Goal: Transaction & Acquisition: Obtain resource

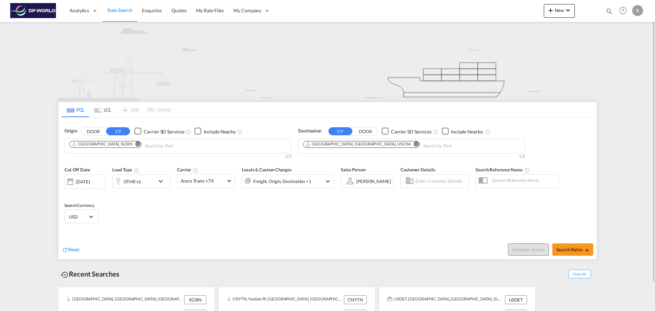
click at [18, 120] on md-content "Analytics Dashboard Rate Search Enquiries Quotes My Rate Files My Company" at bounding box center [327, 155] width 655 height 311
click at [135, 142] on md-icon "Remove" at bounding box center [137, 143] width 5 height 5
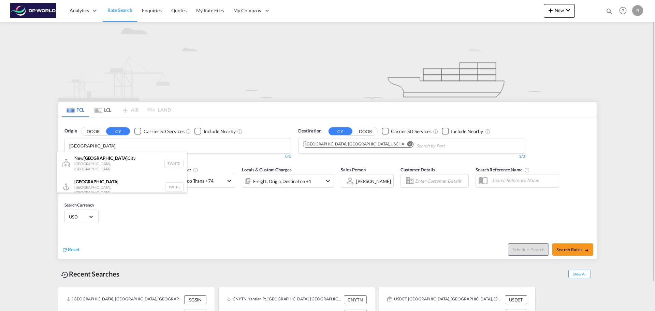
type input "[GEOGRAPHIC_DATA]"
click at [95, 132] on button "DOOR" at bounding box center [93, 131] width 24 height 8
click at [92, 142] on body "Analytics Dashboard Rate Search Enquiries Quotes My Rate Files My Company" at bounding box center [327, 155] width 655 height 311
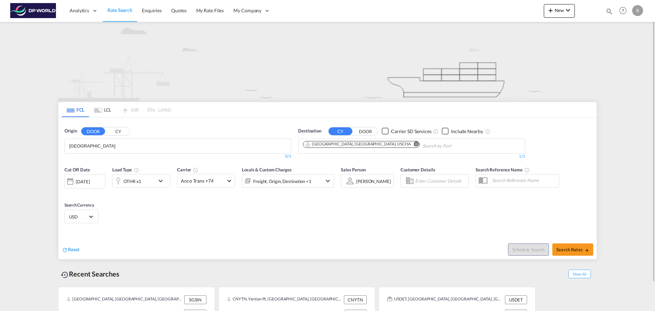
click at [115, 132] on button "CY" at bounding box center [118, 131] width 24 height 8
click at [107, 146] on input "[GEOGRAPHIC_DATA]" at bounding box center [101, 146] width 65 height 11
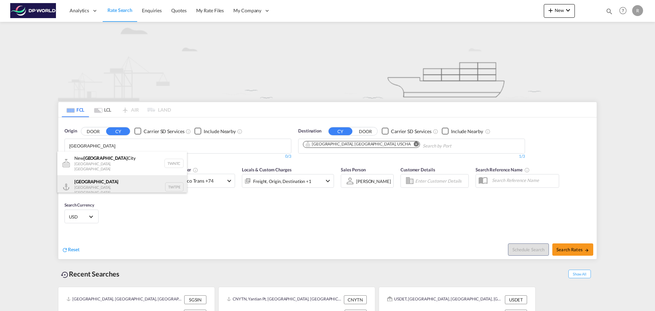
click at [114, 179] on div "[GEOGRAPHIC_DATA] [GEOGRAPHIC_DATA], Province of [GEOGRAPHIC_DATA] TWTPE" at bounding box center [122, 187] width 130 height 24
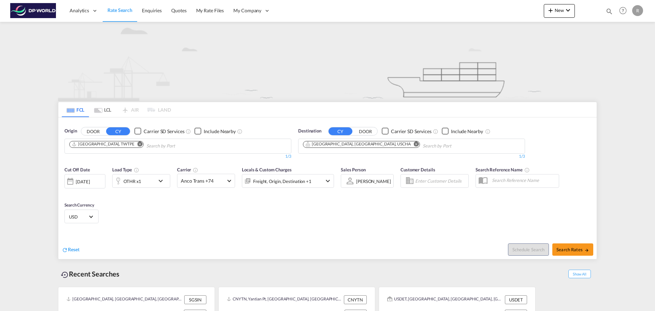
click at [414, 145] on md-icon "Remove" at bounding box center [416, 143] width 5 height 5
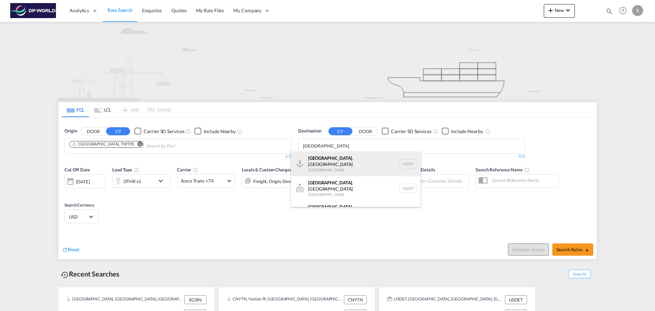
type input "[GEOGRAPHIC_DATA]"
click at [336, 160] on div "[GEOGRAPHIC_DATA] , [GEOGRAPHIC_DATA] [GEOGRAPHIC_DATA] USDTT" at bounding box center [356, 164] width 130 height 25
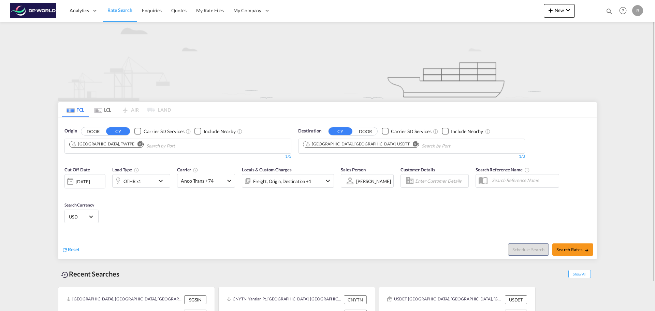
click at [409, 146] on button "Remove" at bounding box center [414, 144] width 10 height 7
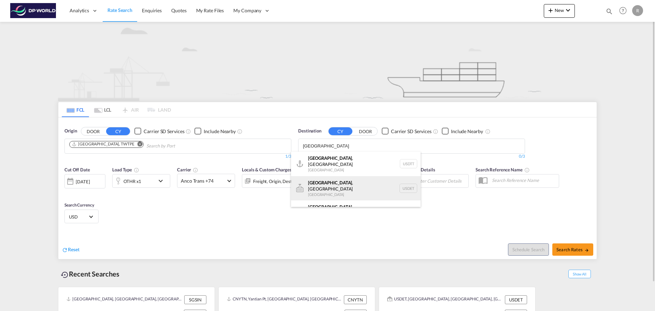
type input "[GEOGRAPHIC_DATA]"
click at [343, 182] on div "[GEOGRAPHIC_DATA] , [GEOGRAPHIC_DATA] [GEOGRAPHIC_DATA] USDET" at bounding box center [356, 188] width 130 height 25
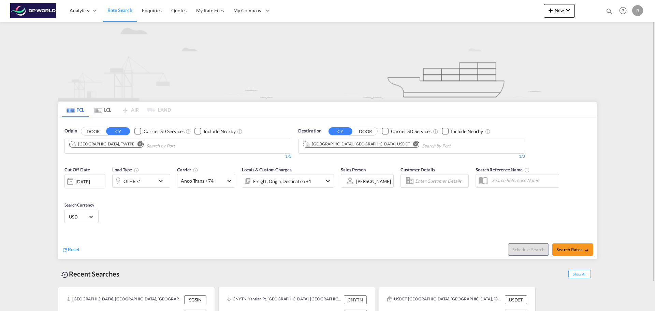
click at [90, 183] on div "[DATE]" at bounding box center [83, 181] width 14 height 6
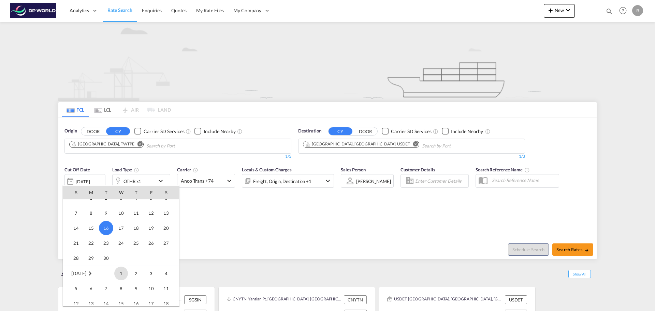
scroll to position [305, 0]
click at [110, 249] on span "30" at bounding box center [106, 248] width 14 height 14
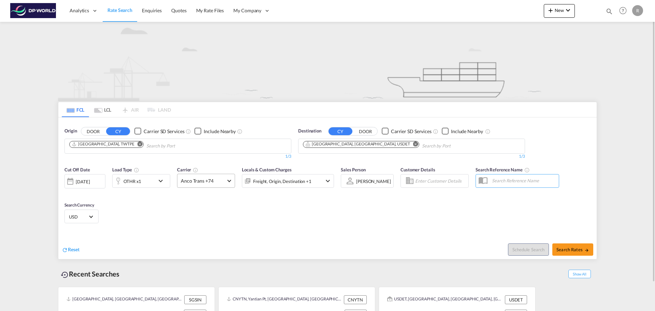
click at [223, 175] on md-select-value "Anco Trans +74" at bounding box center [205, 180] width 57 height 13
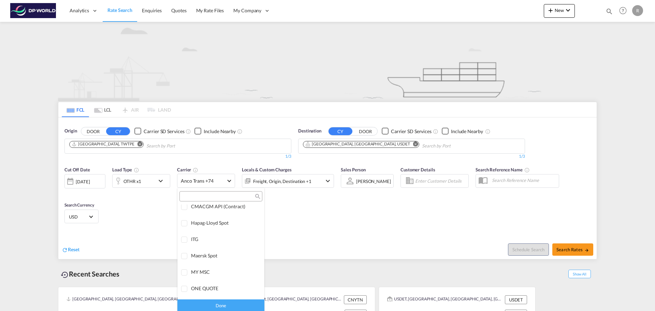
scroll to position [0, 0]
click at [237, 212] on div "Checkbox No Ink" at bounding box center [240, 211] width 7 height 7
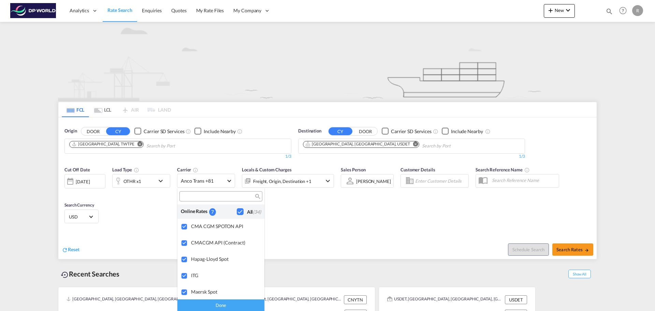
click at [314, 211] on md-backdrop at bounding box center [327, 155] width 655 height 311
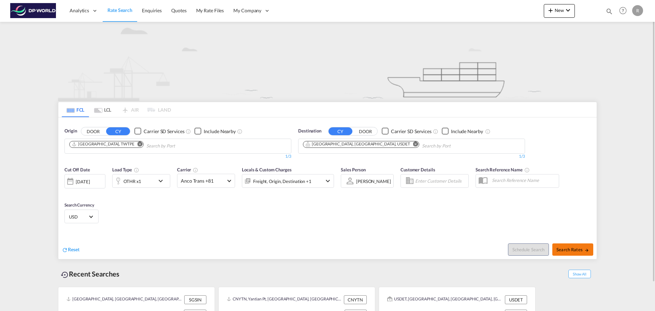
click at [586, 246] on button "Search Rates" at bounding box center [573, 249] width 41 height 12
type input "TWTPE to USDET / [DATE]"
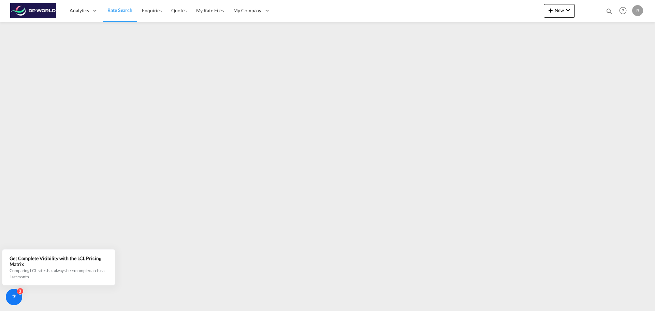
click at [114, 9] on span "Rate Search" at bounding box center [120, 10] width 25 height 6
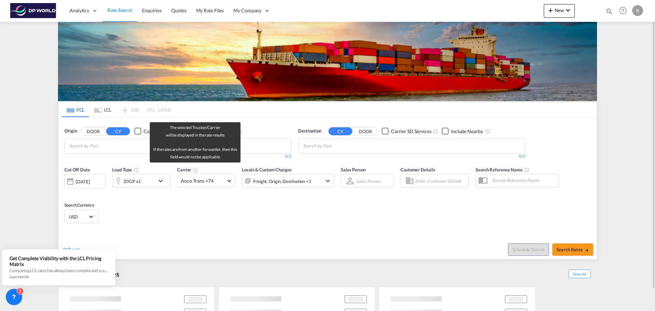
scroll to position [23, 0]
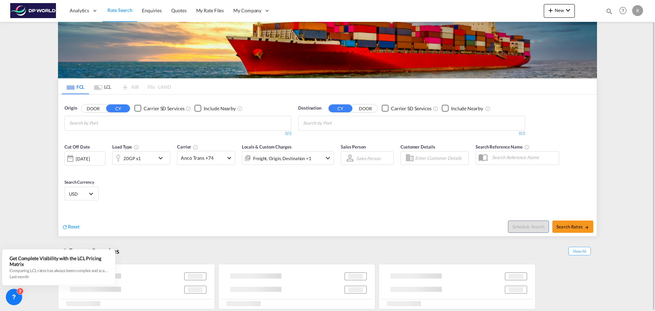
click at [83, 162] on div "[DATE]" at bounding box center [85, 158] width 41 height 14
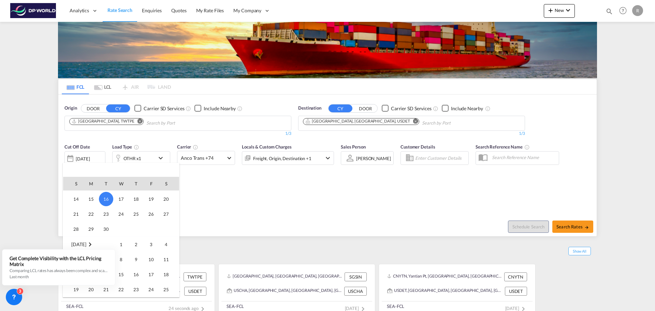
scroll to position [305, 0]
click at [108, 237] on span "30" at bounding box center [106, 239] width 14 height 14
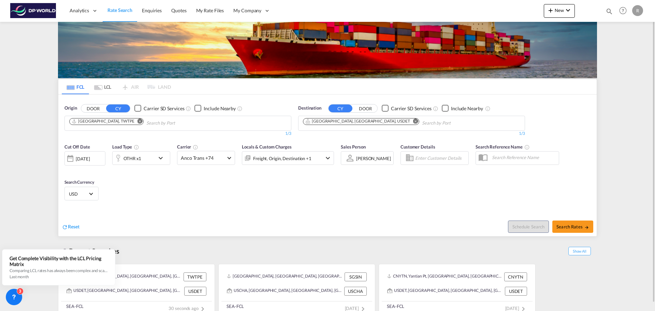
click at [167, 159] on md-icon "icon-chevron-down" at bounding box center [163, 158] width 12 height 8
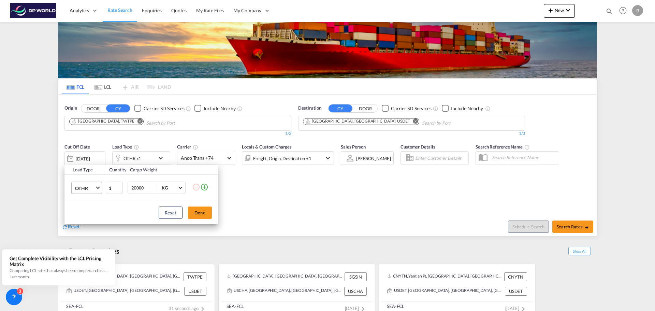
click at [91, 189] on span "OTHR" at bounding box center [85, 188] width 20 height 7
click at [94, 153] on md-option "20GP" at bounding box center [93, 152] width 46 height 16
drag, startPoint x: 145, startPoint y: 187, endPoint x: 130, endPoint y: 189, distance: 14.7
click at [130, 189] on div "20000 KG KG" at bounding box center [157, 188] width 58 height 12
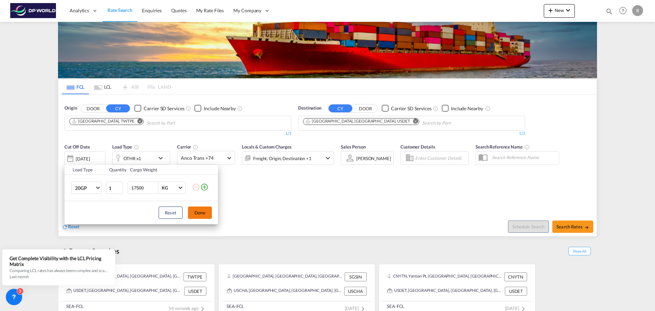
type input "17500"
click at [201, 212] on button "Done" at bounding box center [200, 212] width 24 height 12
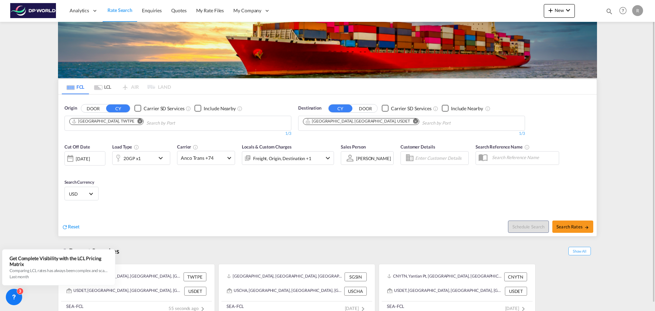
click at [192, 194] on div "Cut Off Date [DATE] [DATE] Load Type 20GP x1 Carrier Anco Trans +74 Online Rate…" at bounding box center [327, 173] width 539 height 67
click at [233, 156] on md-select-value "Anco Trans +74" at bounding box center [205, 157] width 57 height 13
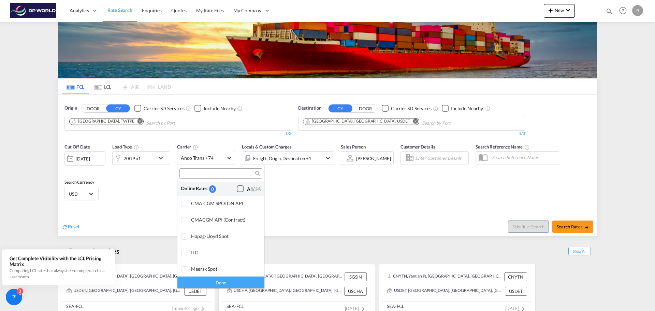
click at [237, 190] on div "Checkbox No Ink" at bounding box center [240, 188] width 7 height 7
click at [575, 229] on md-backdrop at bounding box center [327, 155] width 655 height 311
click at [575, 229] on span "Search Rates" at bounding box center [573, 226] width 33 height 5
type input "TWTPE to USDET / [DATE]"
